Goal: Information Seeking & Learning: Find specific fact

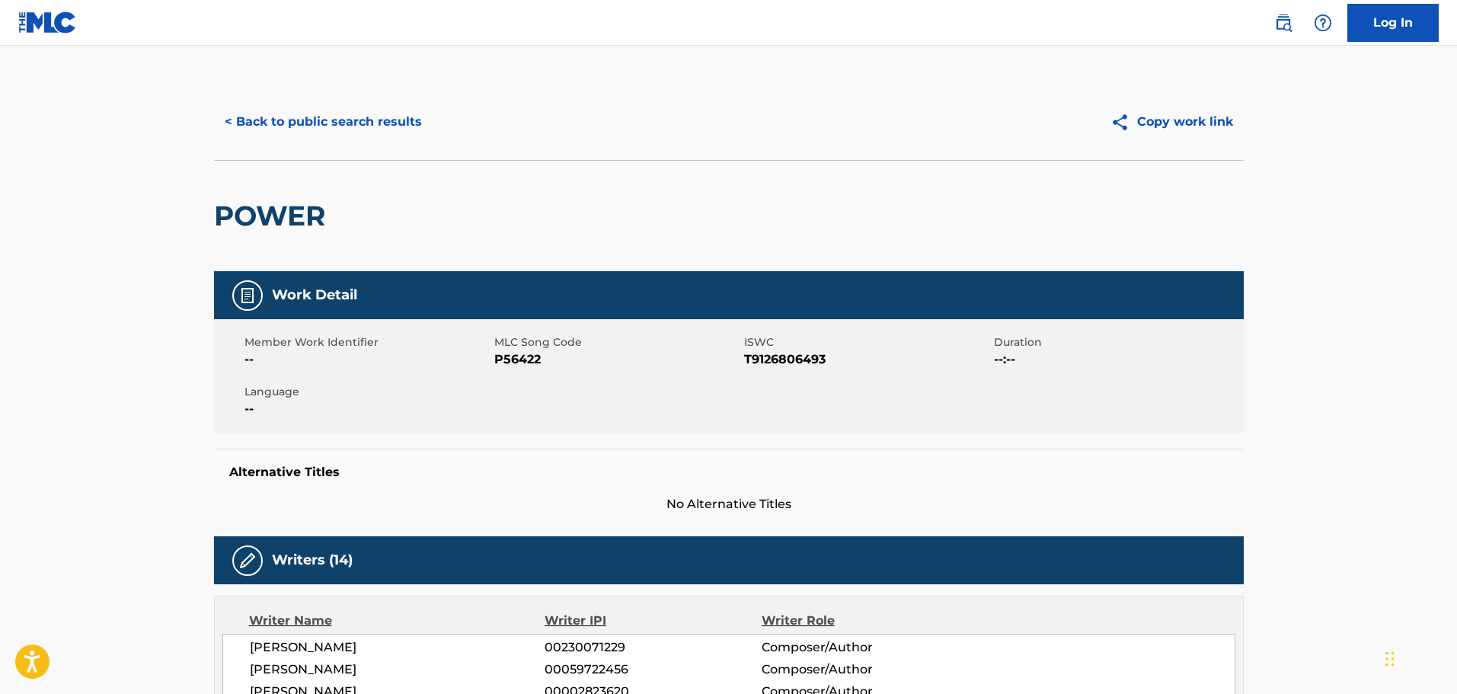
click at [366, 127] on button "< Back to public search results" at bounding box center [323, 122] width 219 height 38
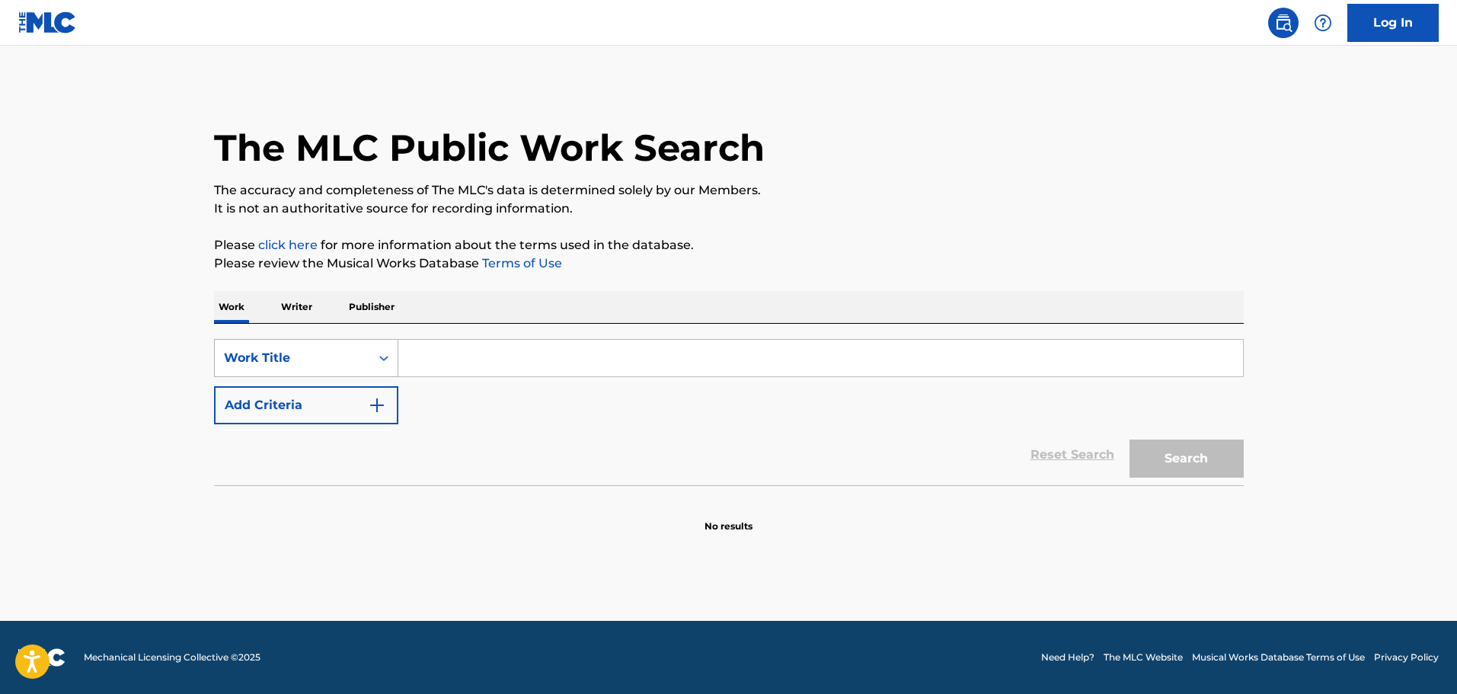
click at [356, 362] on div "Work Title" at bounding box center [292, 358] width 137 height 18
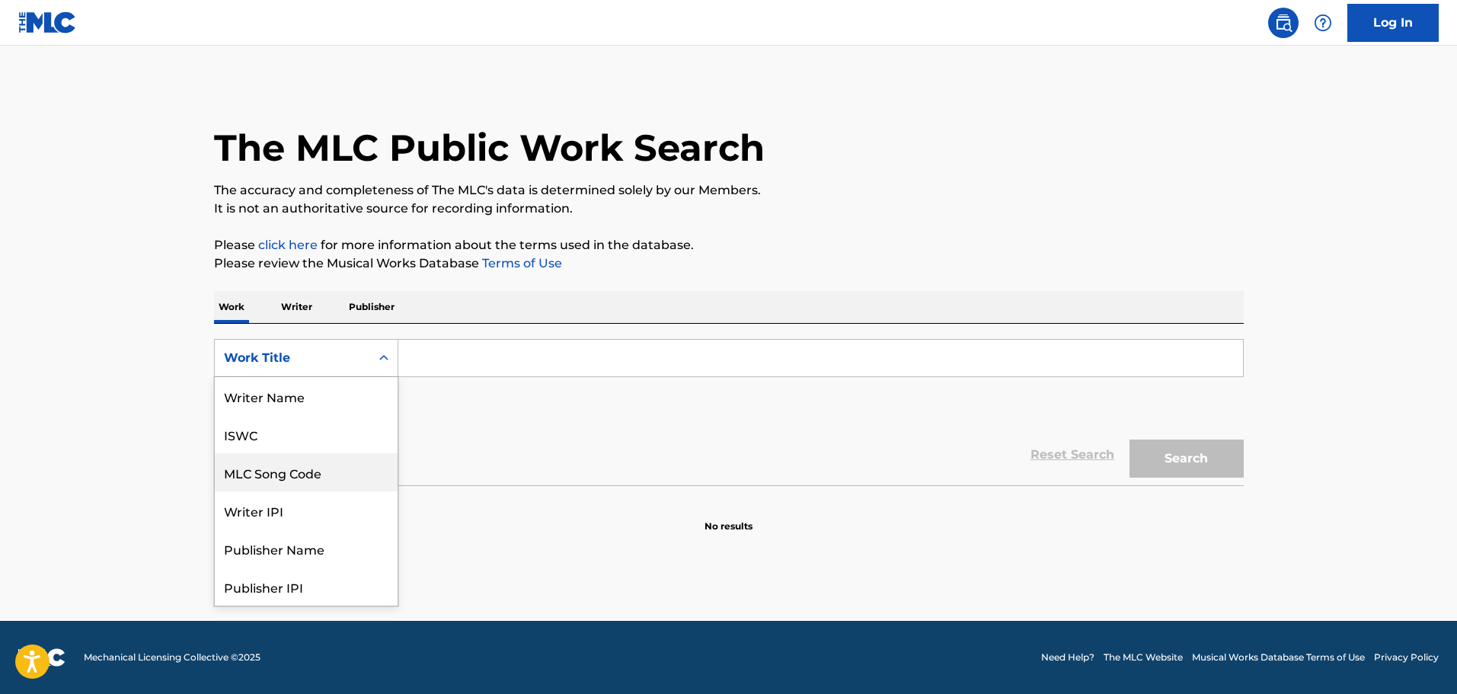
scroll to position [76, 0]
click at [305, 399] on div "MLC Song Code" at bounding box center [306, 396] width 183 height 38
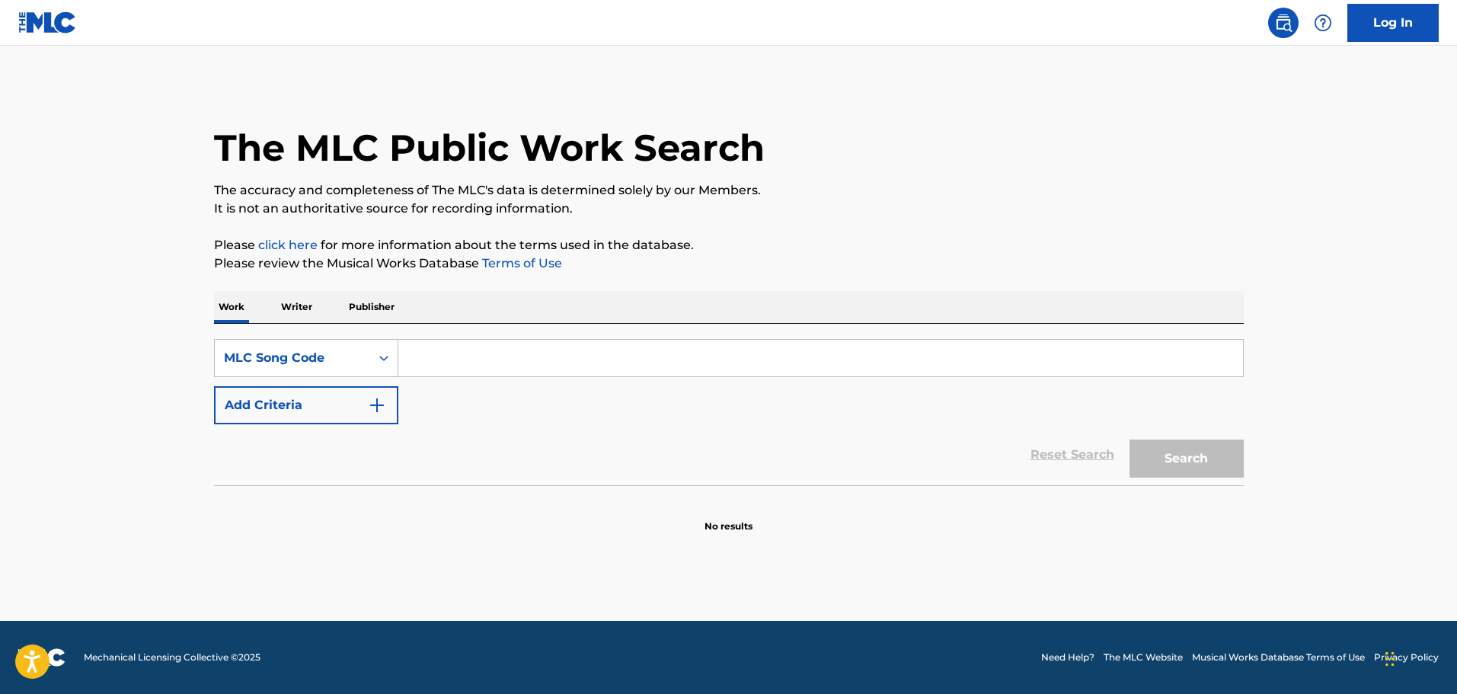
click at [427, 372] on input "Search Form" at bounding box center [820, 358] width 845 height 37
paste input "gf31cv"
type input "gf31cv"
click at [1209, 464] on button "Search" at bounding box center [1186, 458] width 114 height 38
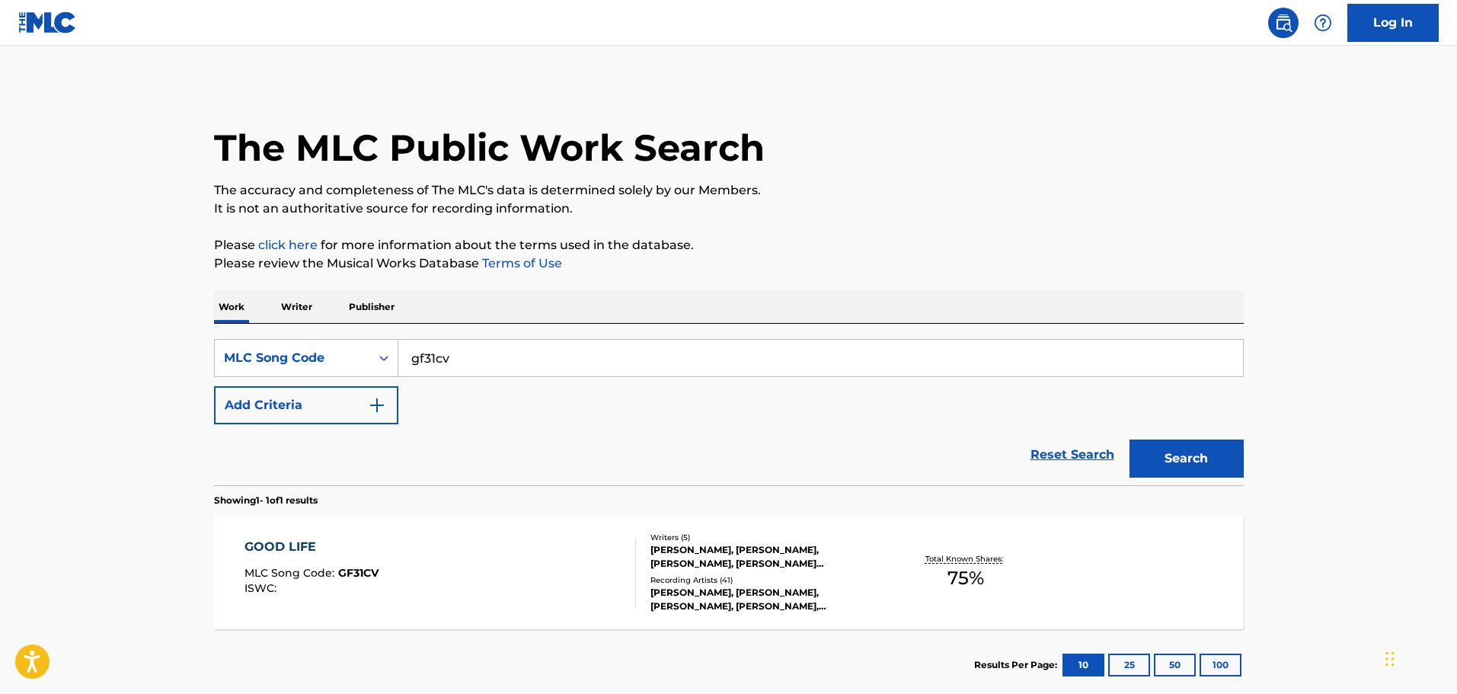
click at [899, 553] on div "Total Known Shares: 75 %" at bounding box center [965, 572] width 171 height 46
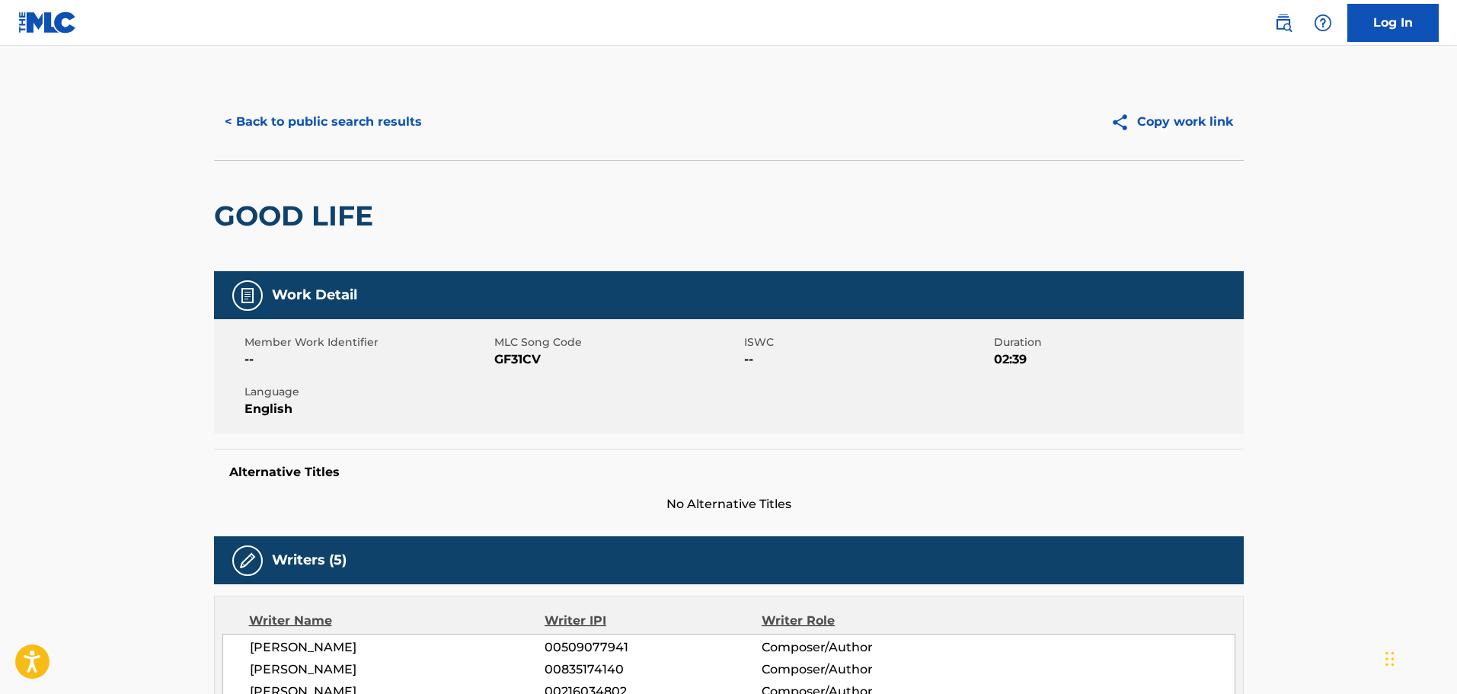
click at [525, 354] on span "GF31CV" at bounding box center [617, 359] width 246 height 18
copy span "GF31CV"
click at [325, 115] on button "< Back to public search results" at bounding box center [323, 122] width 219 height 38
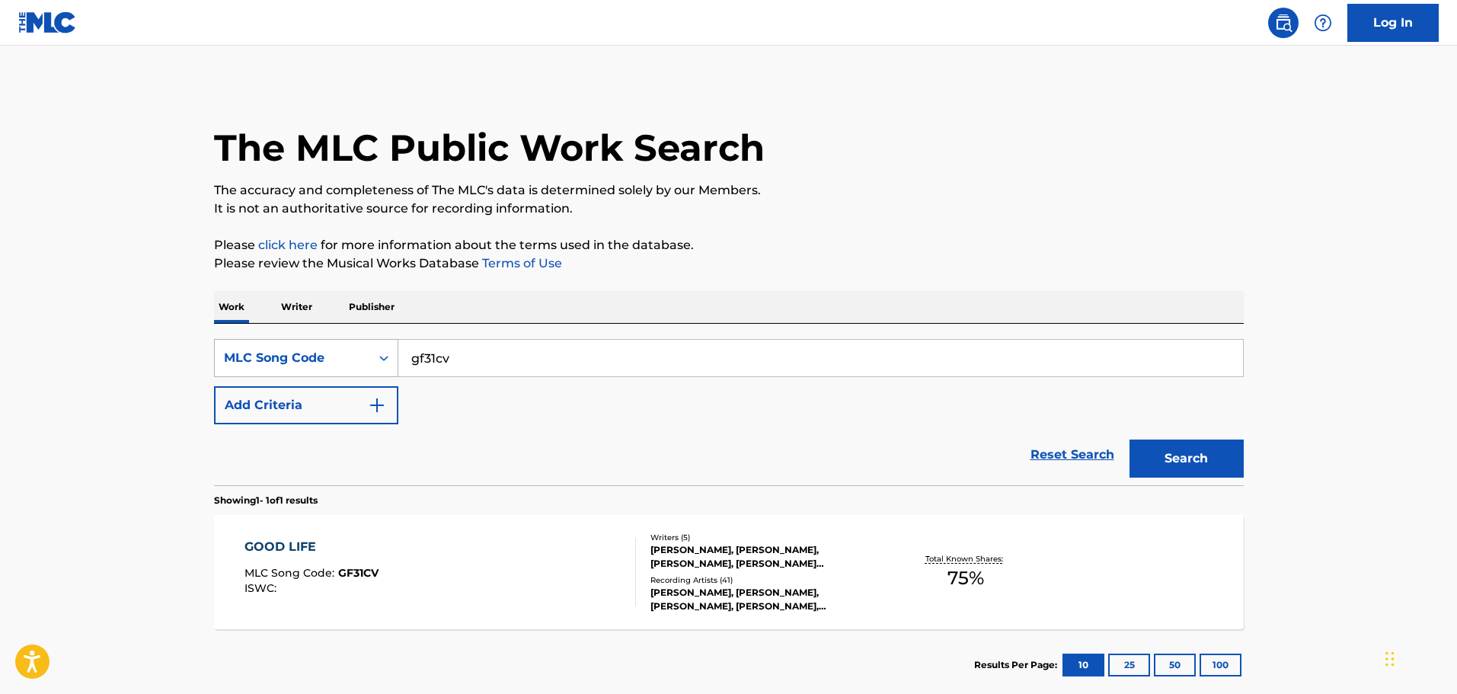
drag, startPoint x: 466, startPoint y: 362, endPoint x: 350, endPoint y: 367, distance: 115.9
click at [338, 365] on div "SearchWithCriteriaf7330c6c-d467-4259-ab82-09e7a8f72583 MLC Song Code gf31cv" at bounding box center [729, 358] width 1030 height 38
paste input "td2i2r"
type input "td2i2r"
click at [1176, 452] on button "Search" at bounding box center [1186, 458] width 114 height 38
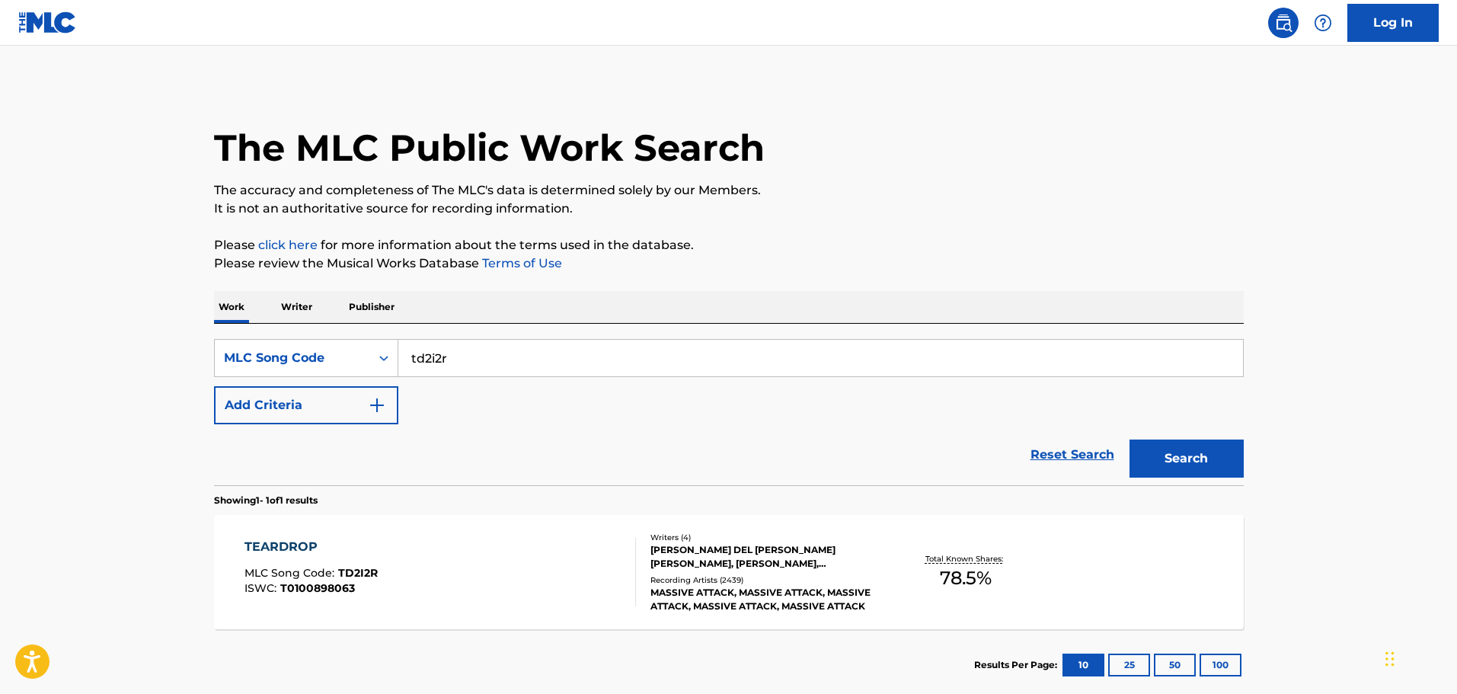
click at [540, 576] on div "TEARDROP MLC Song Code : TD2I2R ISWC : T0100898063" at bounding box center [439, 572] width 391 height 69
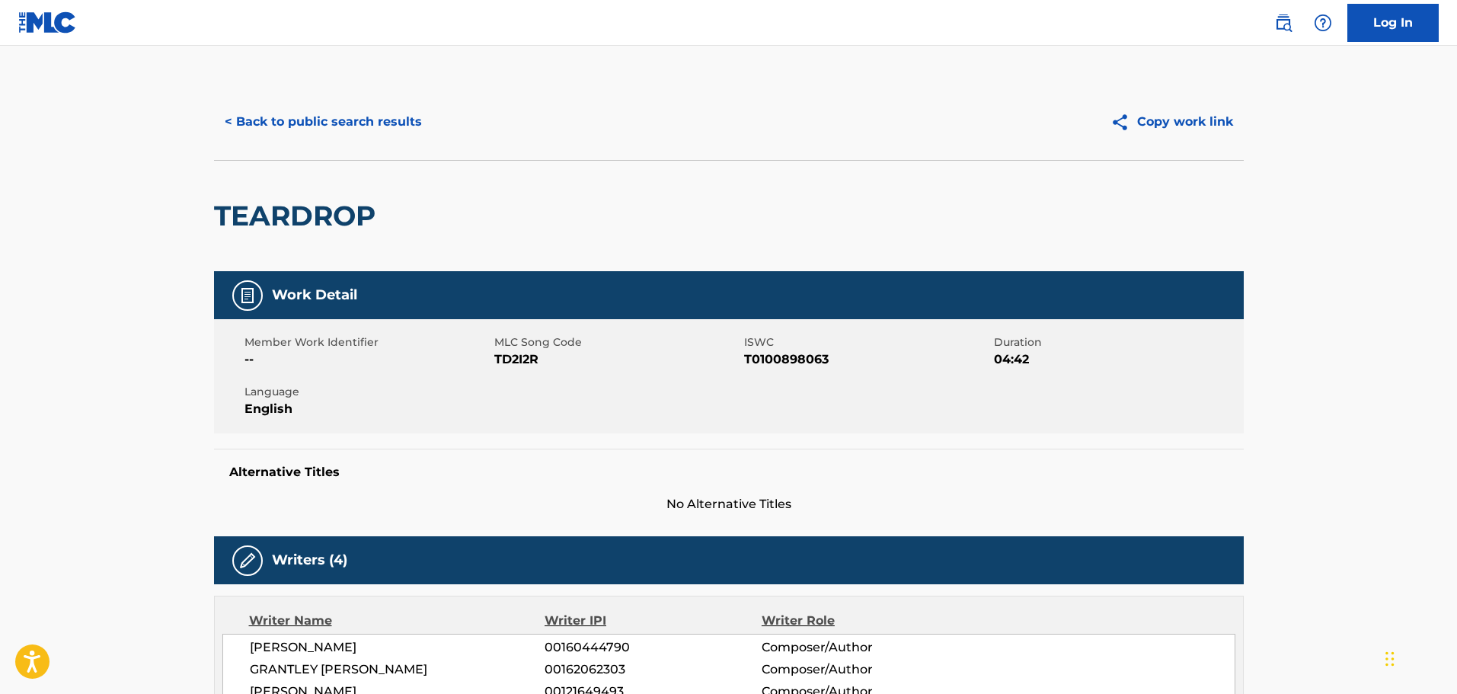
click at [350, 125] on button "< Back to public search results" at bounding box center [323, 122] width 219 height 38
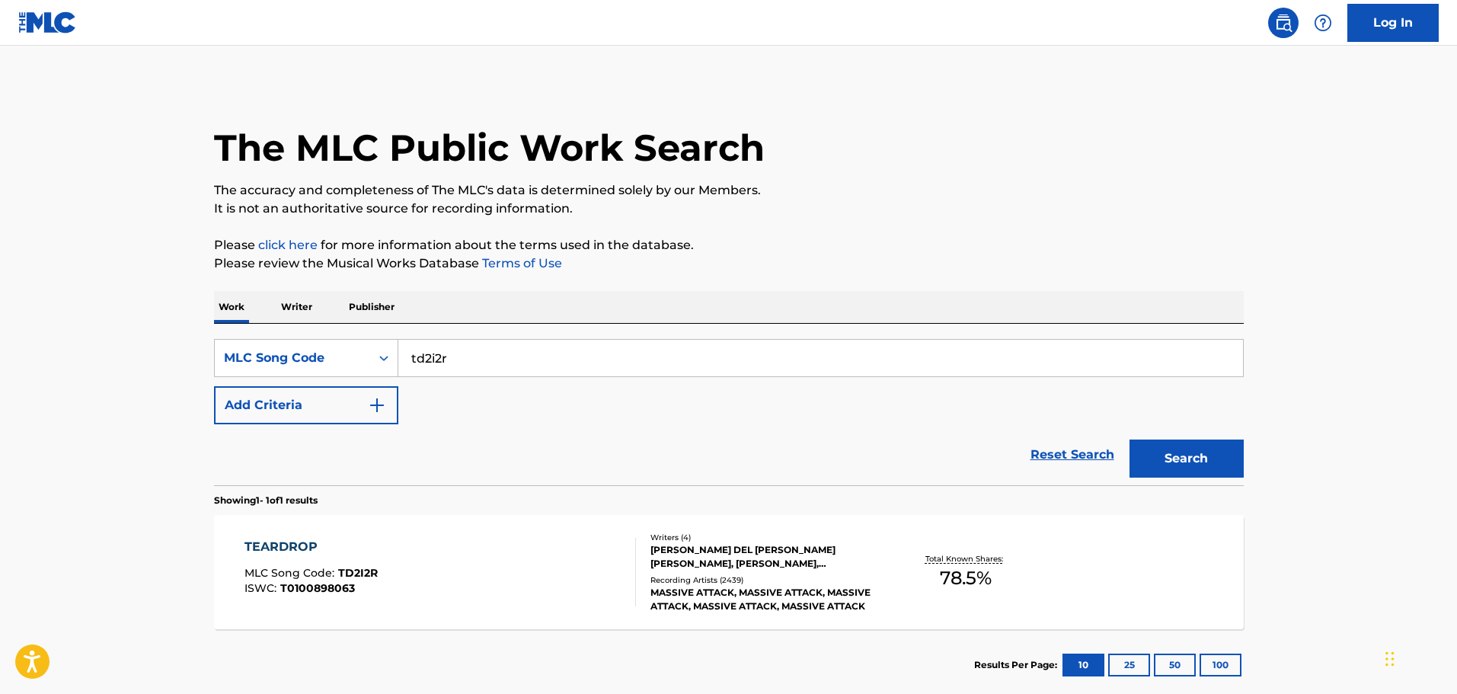
click at [295, 305] on p "Writer" at bounding box center [296, 307] width 40 height 32
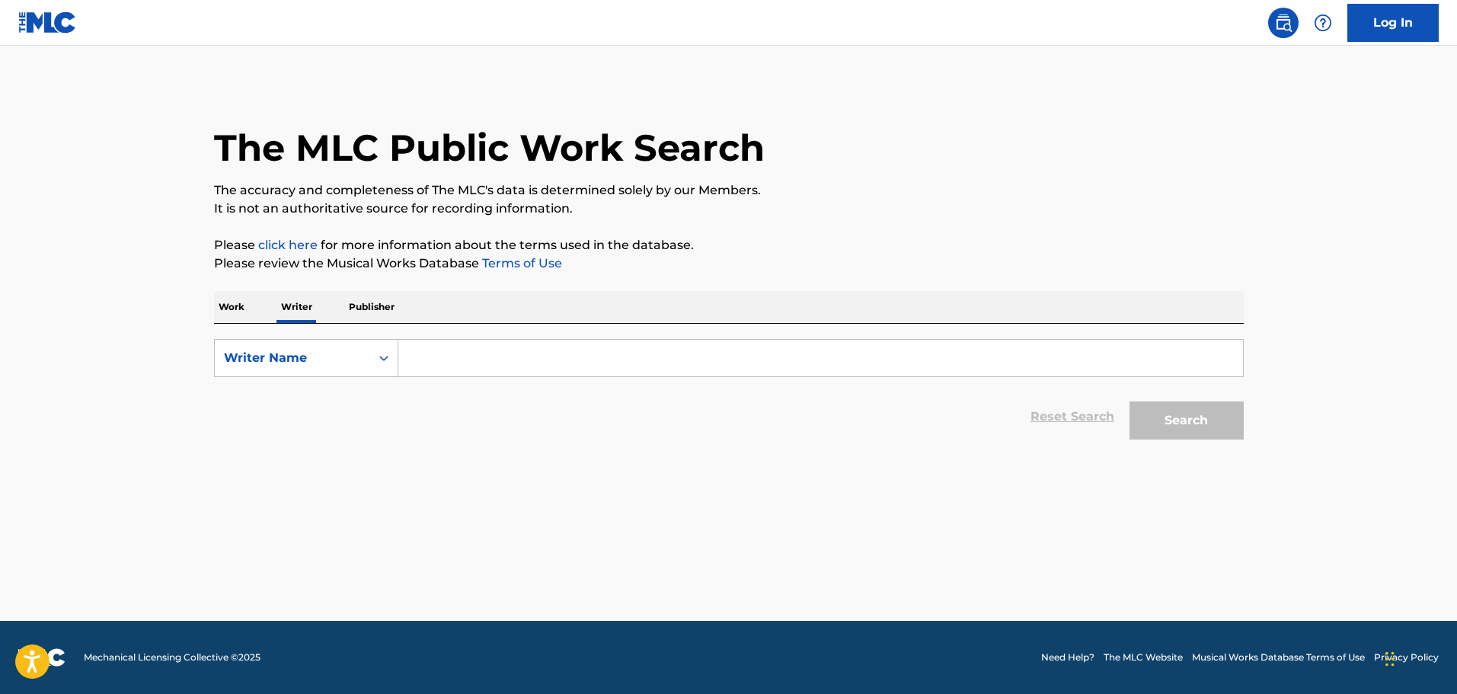
click at [436, 366] on input "Search Form" at bounding box center [820, 358] width 845 height 37
type input "Musiker"
click at [1129, 401] on button "Search" at bounding box center [1186, 420] width 114 height 38
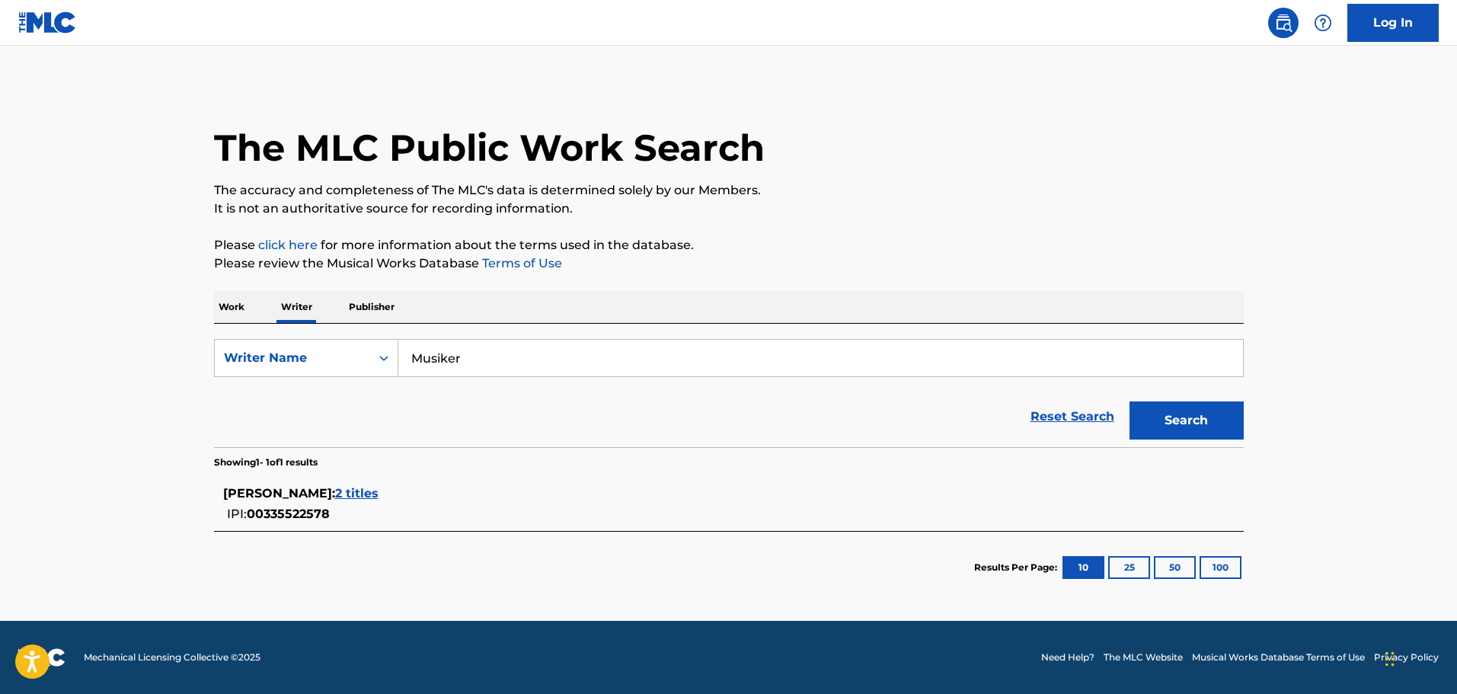
click at [162, 309] on main "The MLC Public Work Search The accuracy and completeness of The MLC's data is d…" at bounding box center [728, 333] width 1457 height 575
click at [365, 349] on div "Writer Name" at bounding box center [292, 357] width 155 height 29
click at [240, 306] on p "Work" at bounding box center [231, 307] width 35 height 32
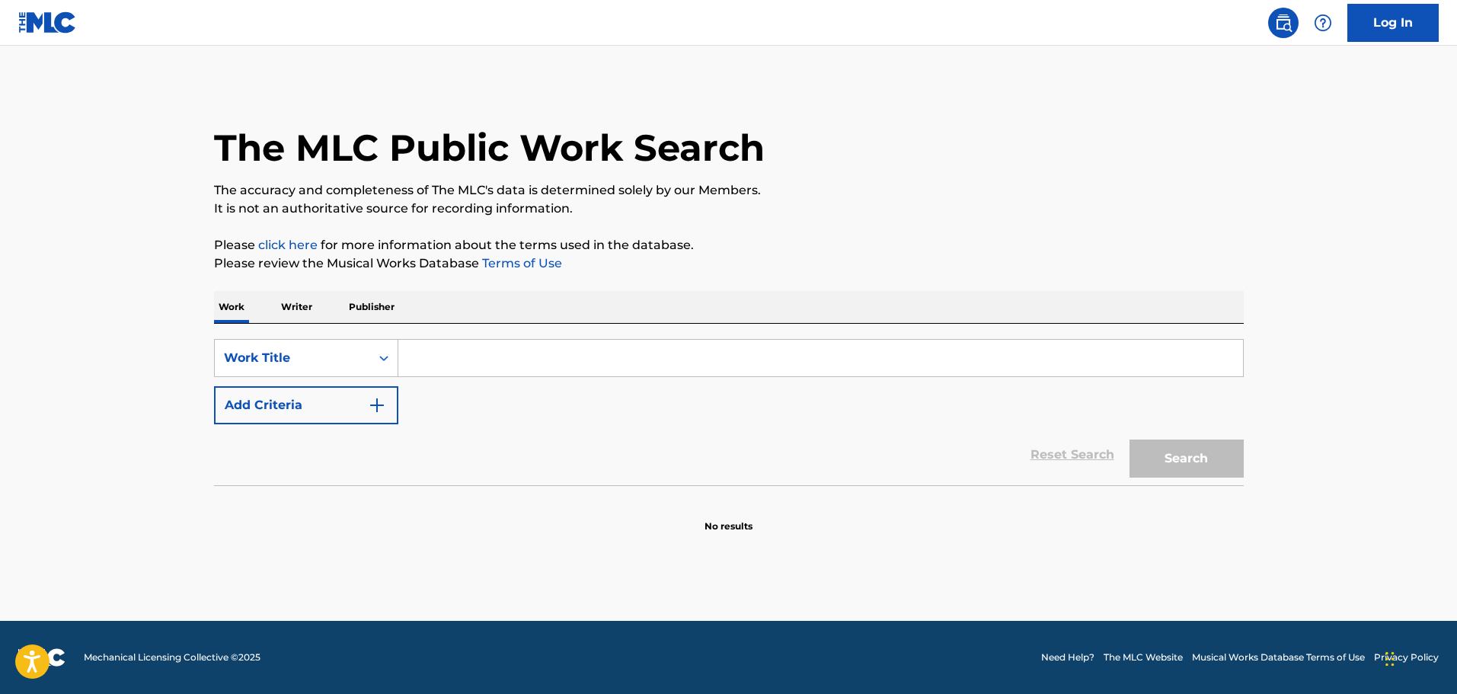
click at [451, 350] on input "Search Form" at bounding box center [820, 358] width 845 height 37
paste input "DER [DEMOGRAPHIC_DATA] TANZ"
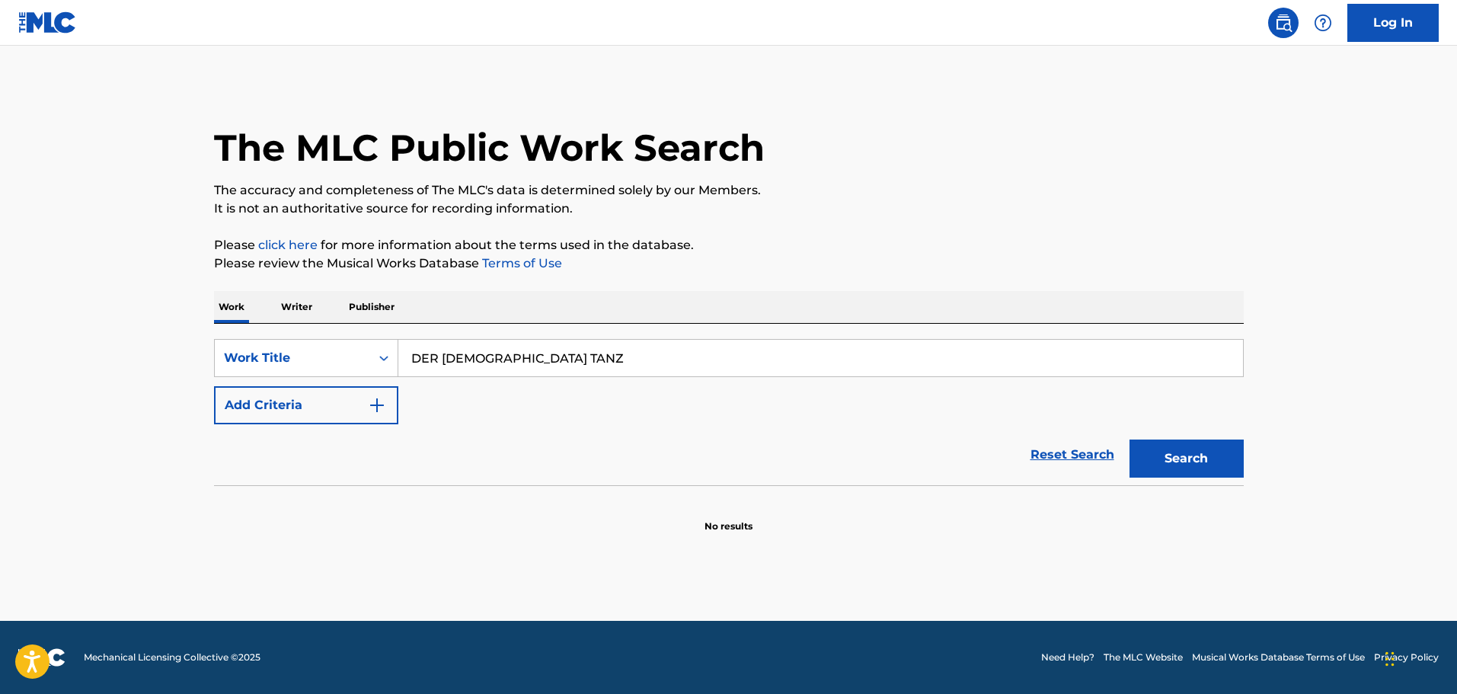
type input "DER [DEMOGRAPHIC_DATA] TANZ"
click at [1170, 459] on button "Search" at bounding box center [1186, 458] width 114 height 38
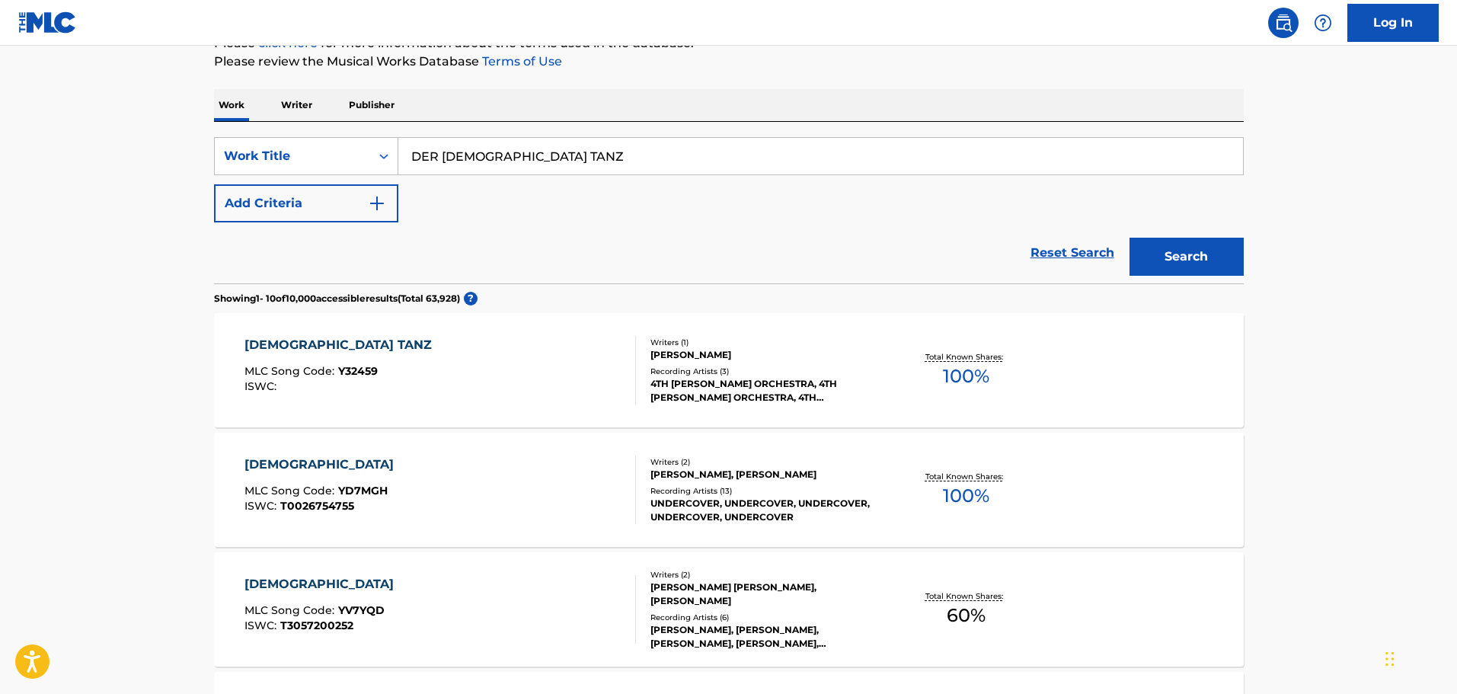
scroll to position [228, 0]
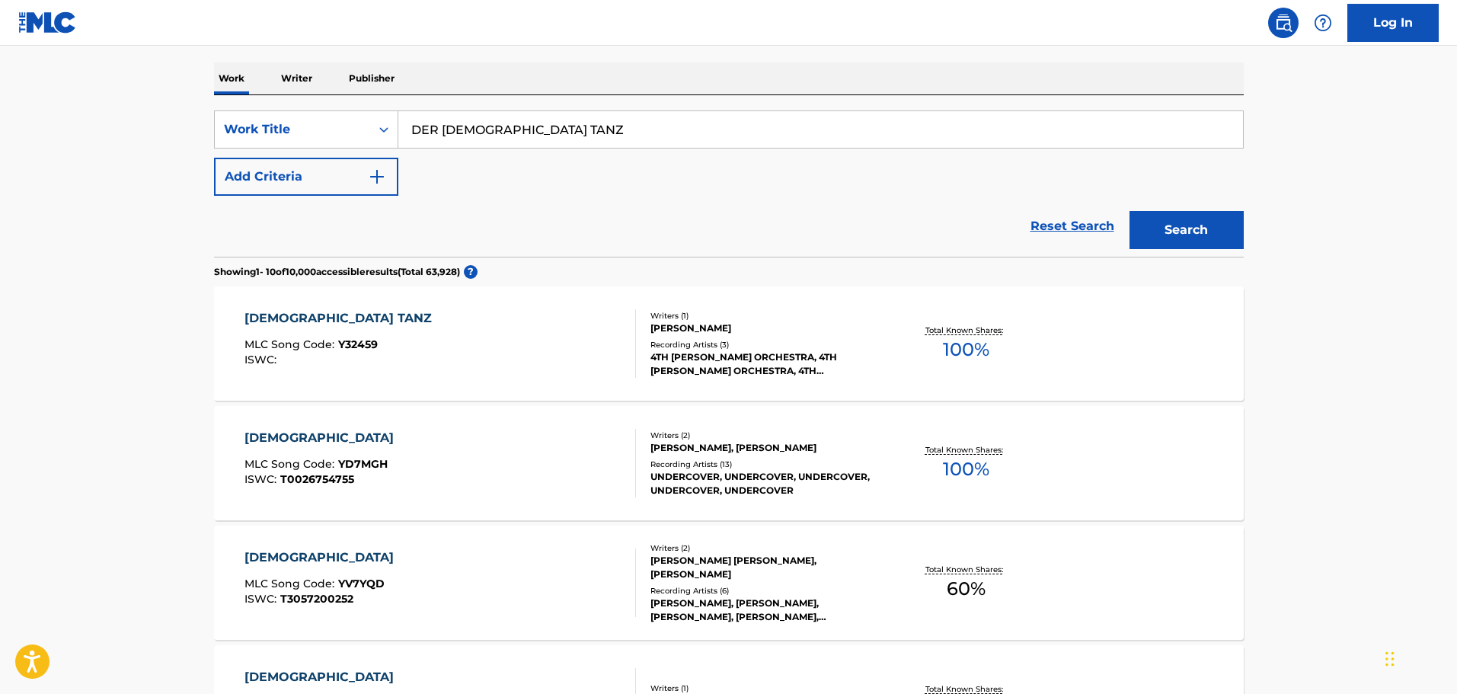
click at [379, 175] on img "Search Form" at bounding box center [377, 177] width 18 height 18
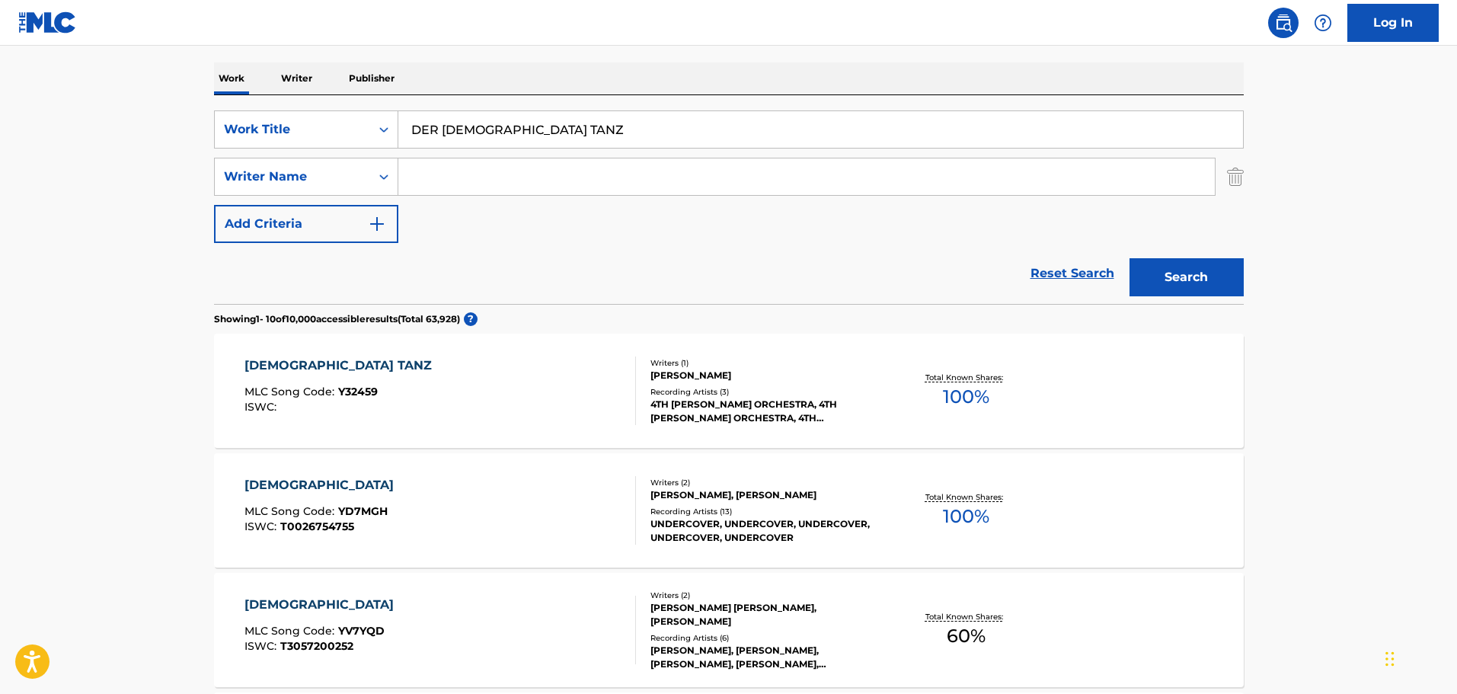
click at [445, 191] on input "Search Form" at bounding box center [806, 176] width 816 height 37
type input "r"
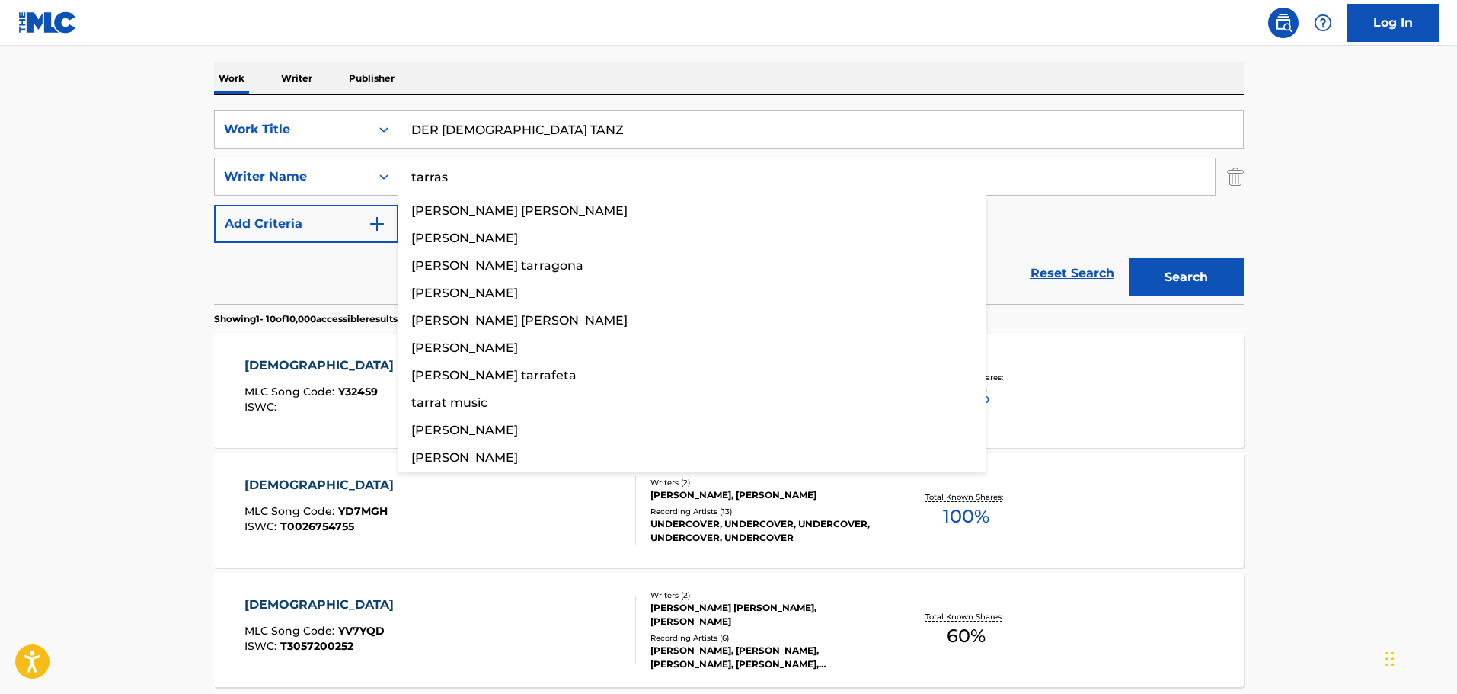
type input "tarras"
click at [1129, 258] on button "Search" at bounding box center [1186, 277] width 114 height 38
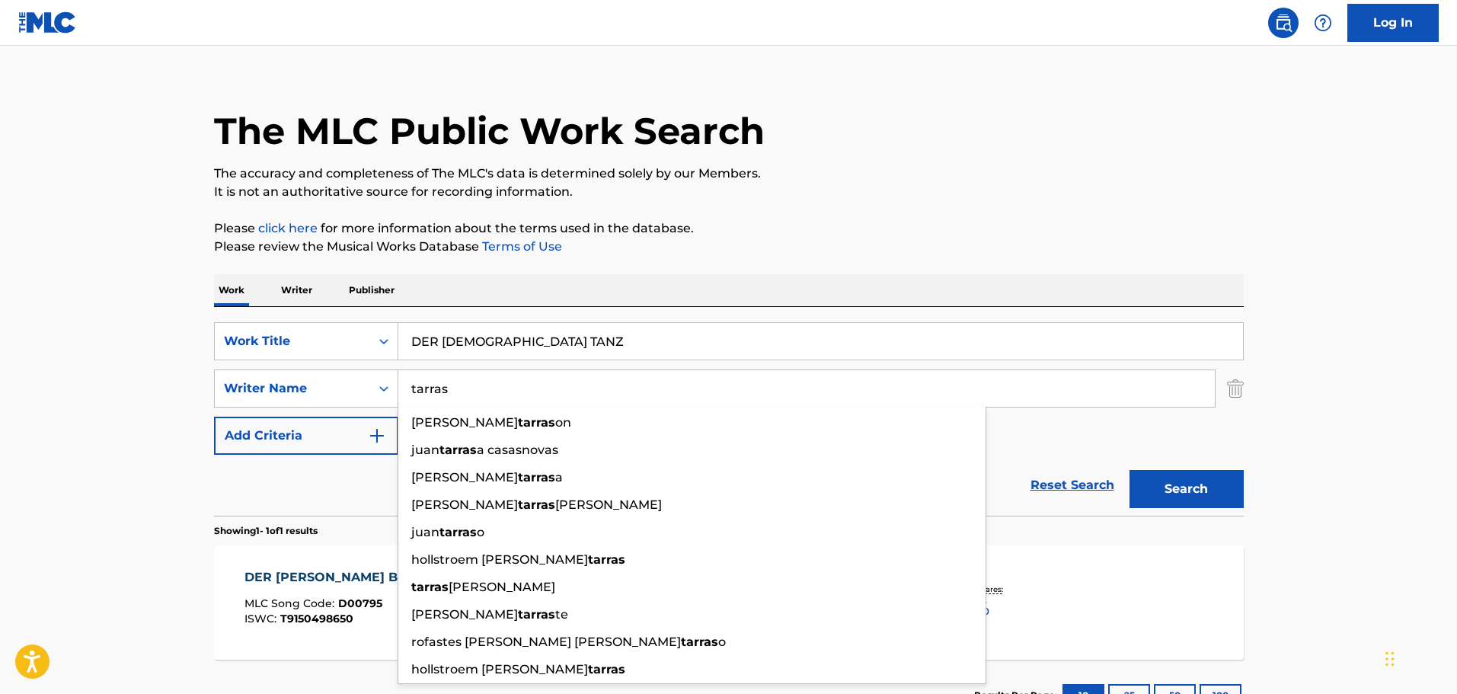
click at [126, 241] on main "The MLC Public Work Search The accuracy and completeness of The MLC's data is d…" at bounding box center [728, 384] width 1457 height 710
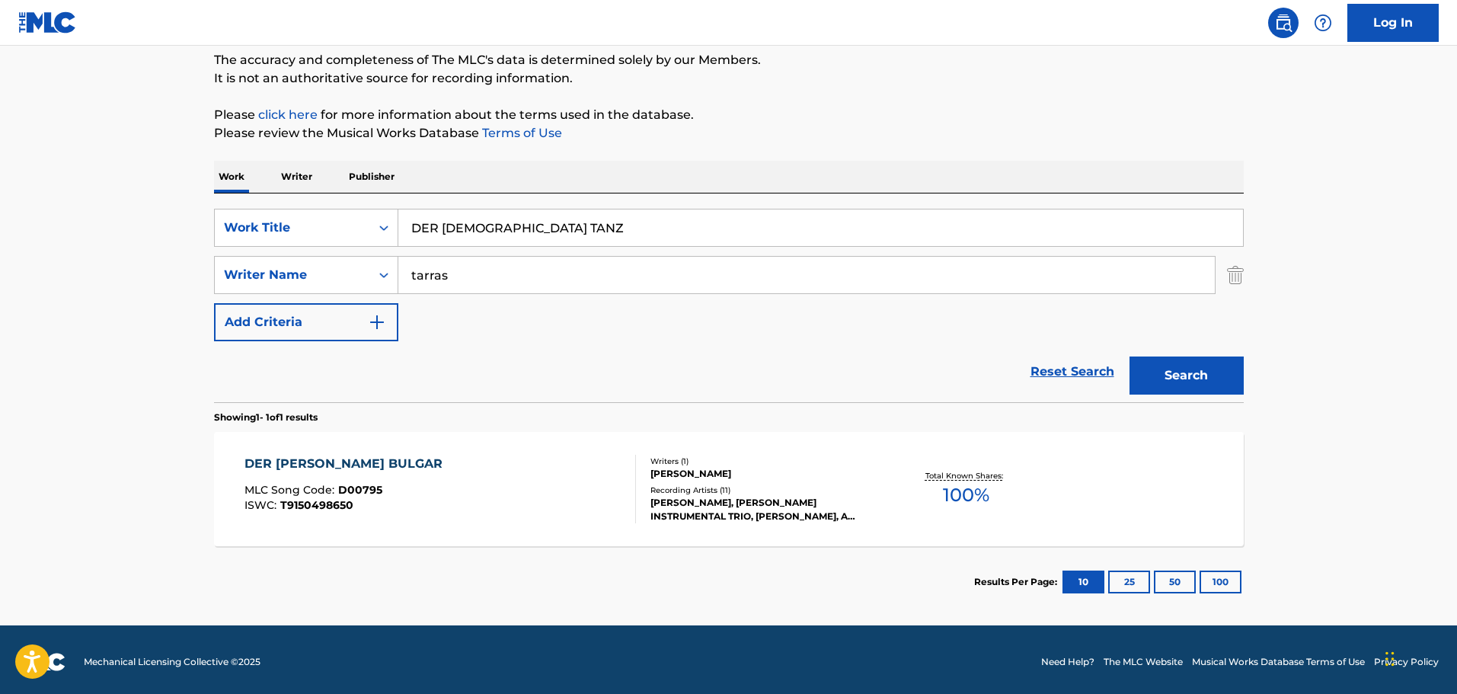
scroll to position [135, 0]
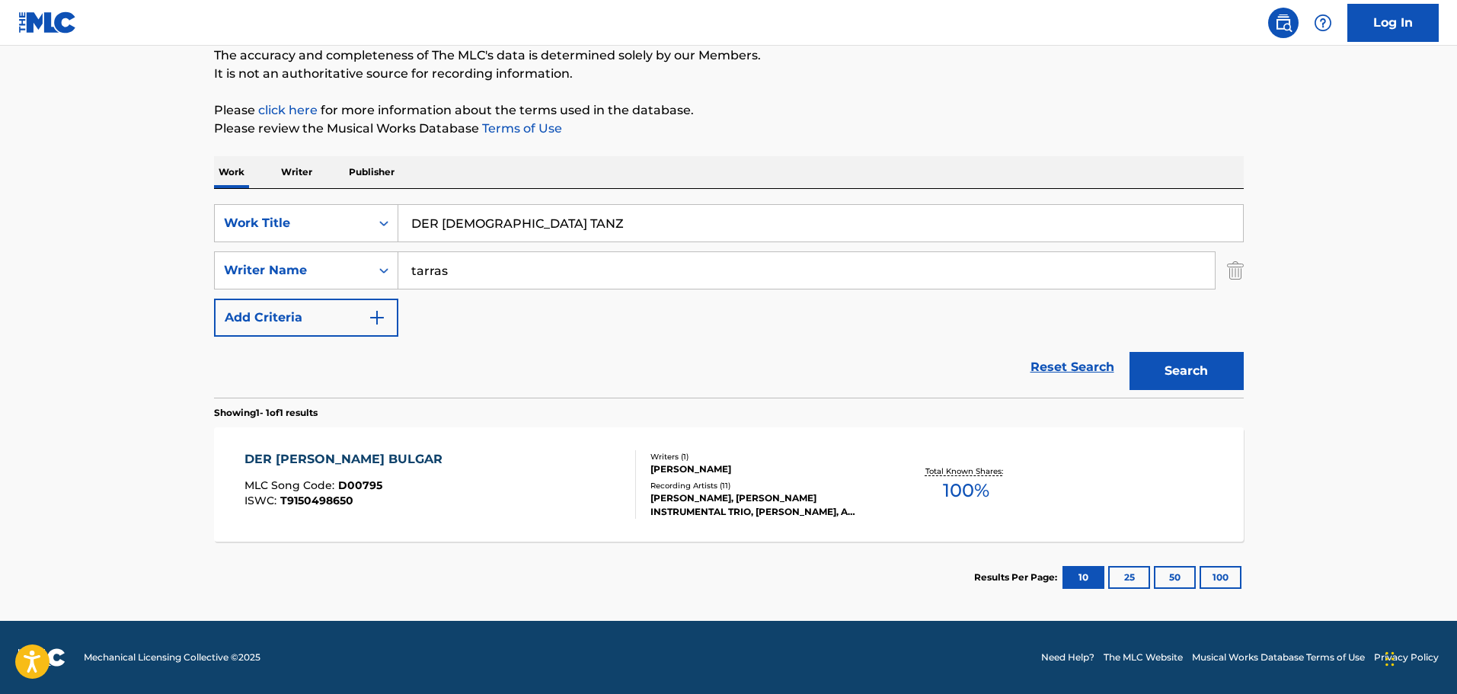
click at [466, 480] on div "DER [PERSON_NAME] BULGAR MLC Song Code : D00795 ISWC : T9150498650" at bounding box center [439, 484] width 391 height 69
